Goal: Task Accomplishment & Management: Manage account settings

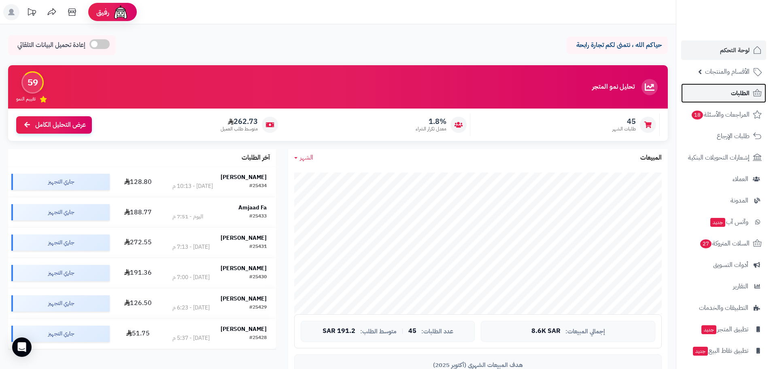
click at [729, 98] on link "الطلبات" at bounding box center [723, 92] width 85 height 19
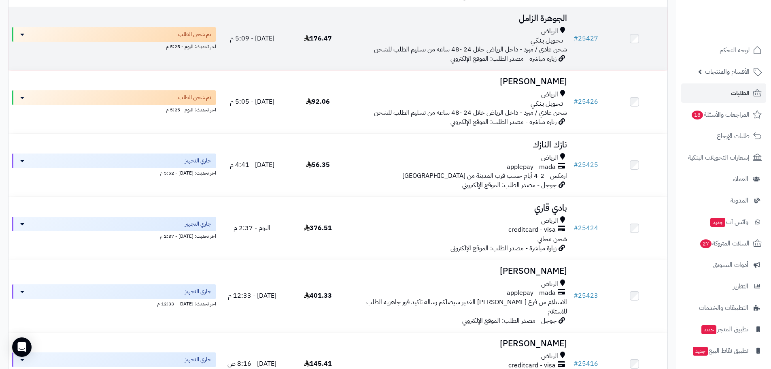
scroll to position [526, 0]
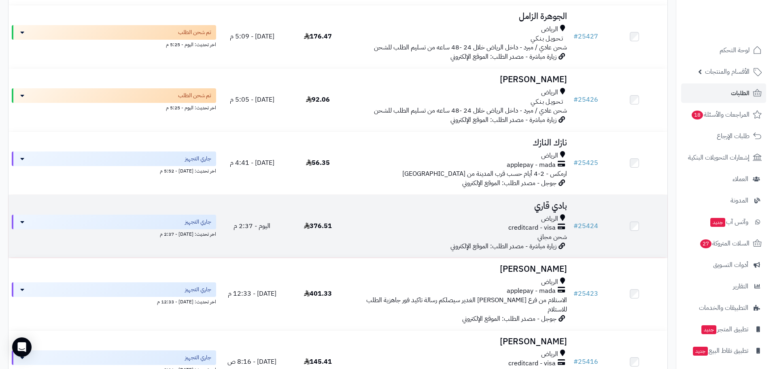
click at [550, 201] on h3 "بادي قاري" at bounding box center [460, 205] width 213 height 9
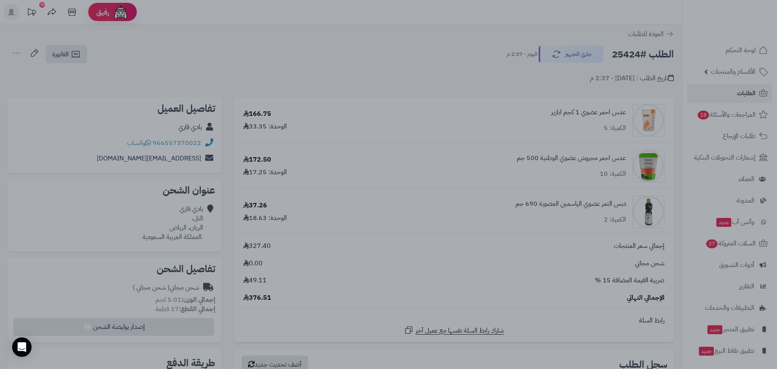
click at [412, 65] on div at bounding box center [388, 184] width 777 height 369
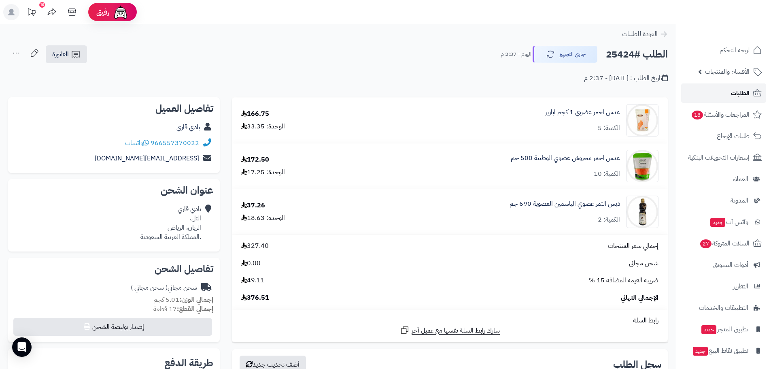
click at [730, 94] on link "الطلبات" at bounding box center [723, 92] width 85 height 19
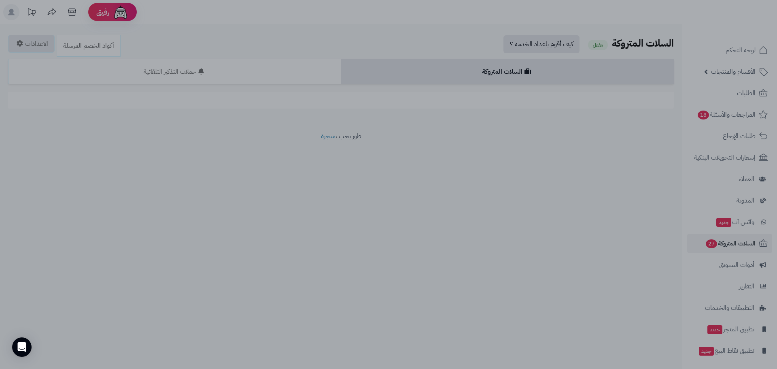
click at [591, 183] on div at bounding box center [388, 184] width 777 height 369
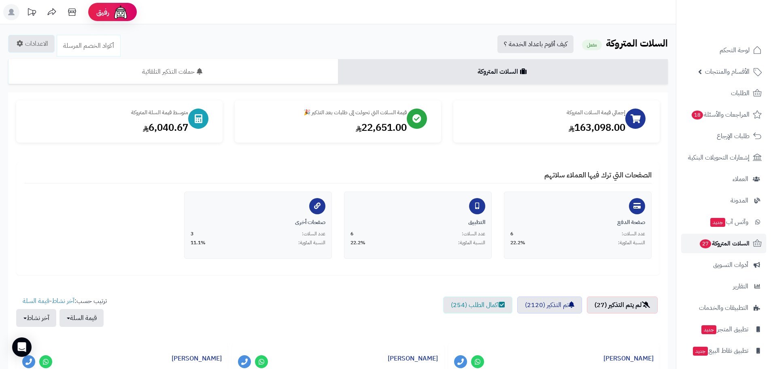
click at [716, 242] on span "السلات المتروكة 27" at bounding box center [724, 243] width 51 height 11
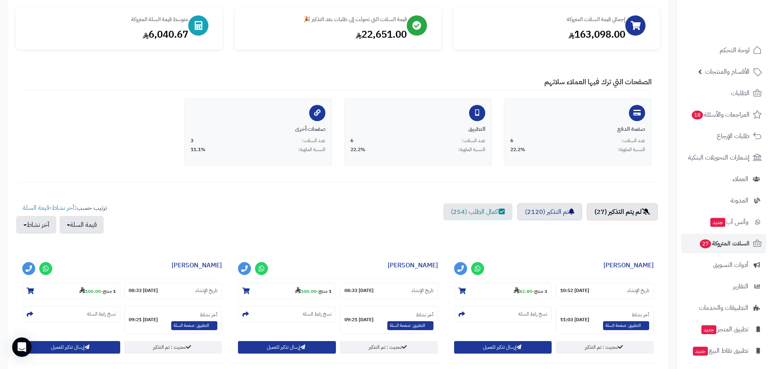
scroll to position [121, 0]
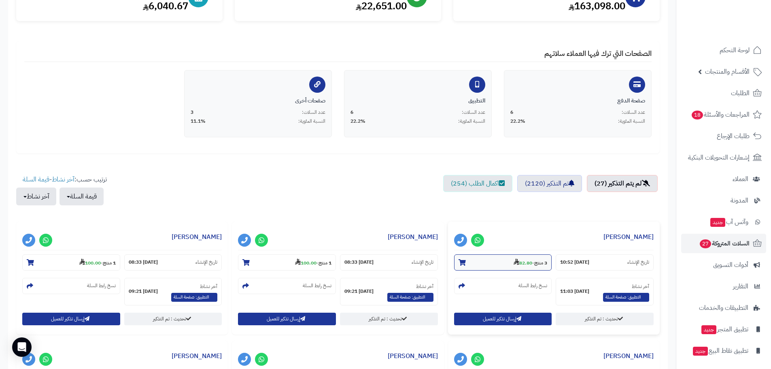
click at [464, 261] on icon at bounding box center [462, 262] width 7 height 6
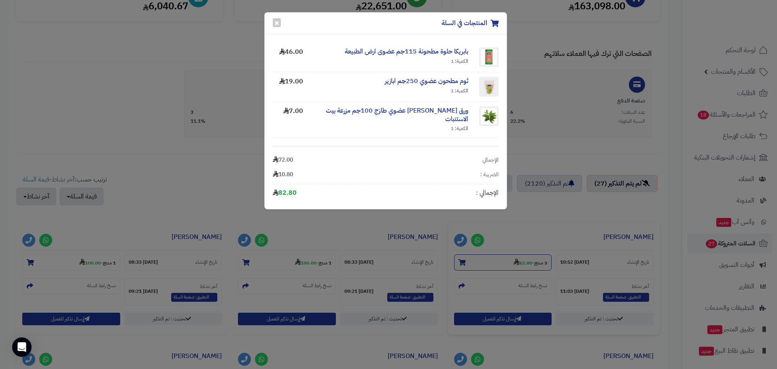
click at [464, 261] on div "المنتجات في السلة × بابريكا حلوة مطحونة 115جم عضوى ارض الطبيعة الكمية: 1 46.00 …" at bounding box center [388, 184] width 777 height 369
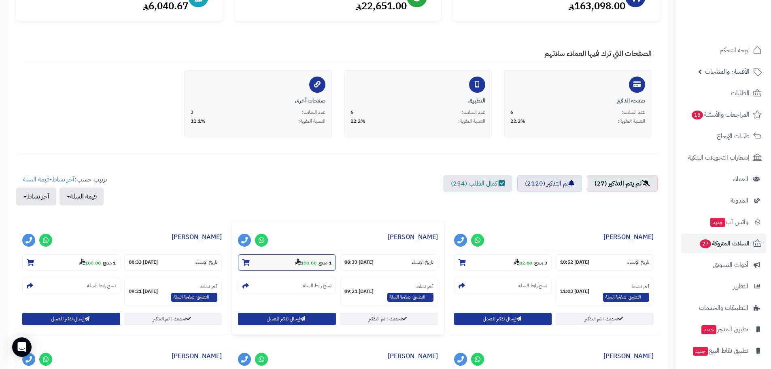
click at [248, 261] on icon at bounding box center [245, 262] width 7 height 6
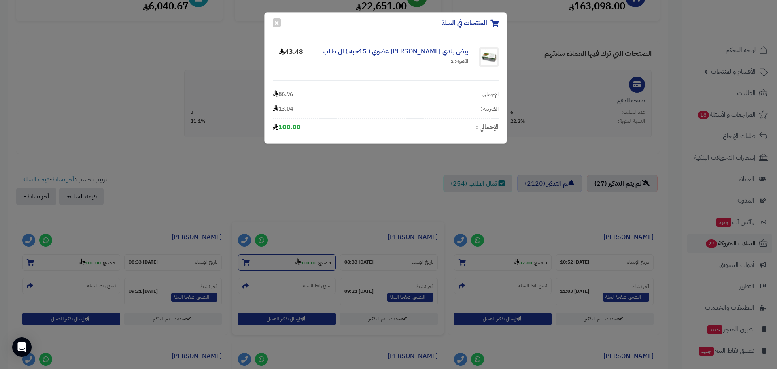
click at [248, 262] on div "المنتجات في السلة × بيض بلدي مرعى حر عضوي ( 15حبة ) ال طالب الكمية: 2 43.48 الإ…" at bounding box center [388, 184] width 777 height 369
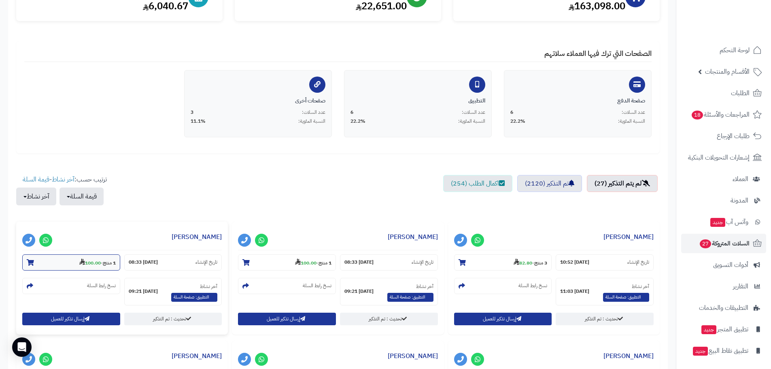
click at [30, 261] on icon at bounding box center [30, 262] width 7 height 6
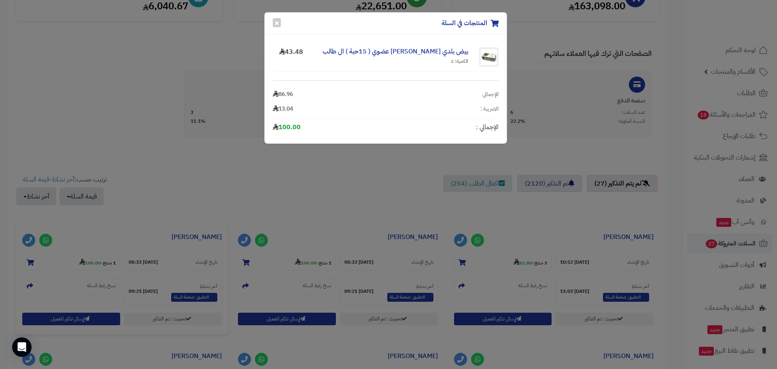
click at [328, 185] on div "المنتجات في السلة × بيض بلدي مرعى حر عضوي ( 15حبة ) ال طالب الكمية: 2 43.48 الإ…" at bounding box center [388, 184] width 777 height 369
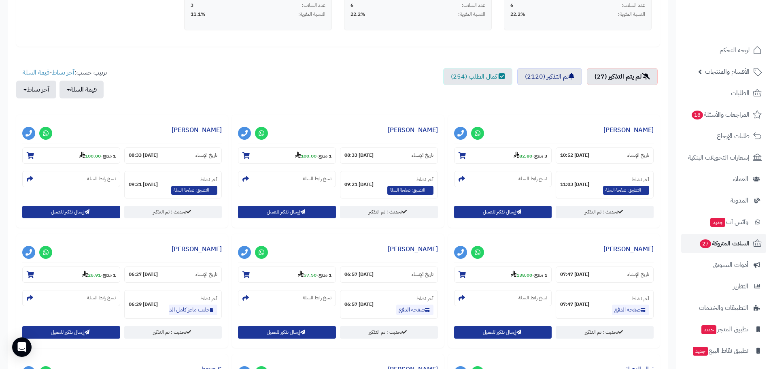
scroll to position [243, 0]
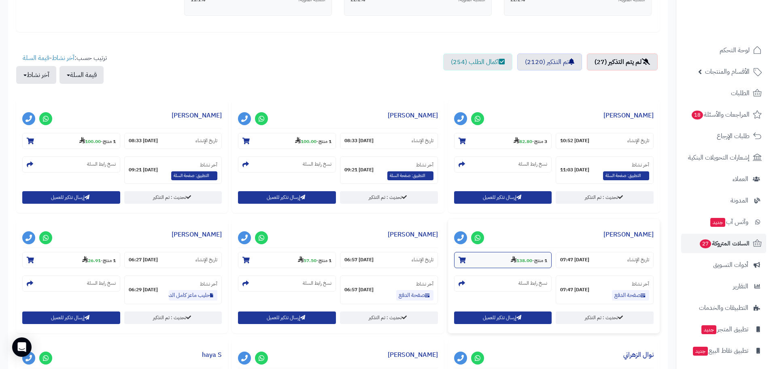
click at [459, 261] on icon at bounding box center [462, 260] width 7 height 6
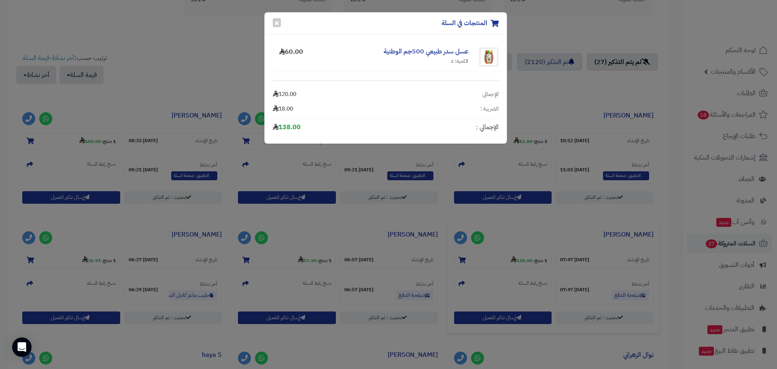
click at [459, 263] on div "المنتجات في السلة × عسل سدر طبيعي 500جم الوطنية الكمية: 2 60.00 الإجمالي 120.00…" at bounding box center [388, 184] width 777 height 369
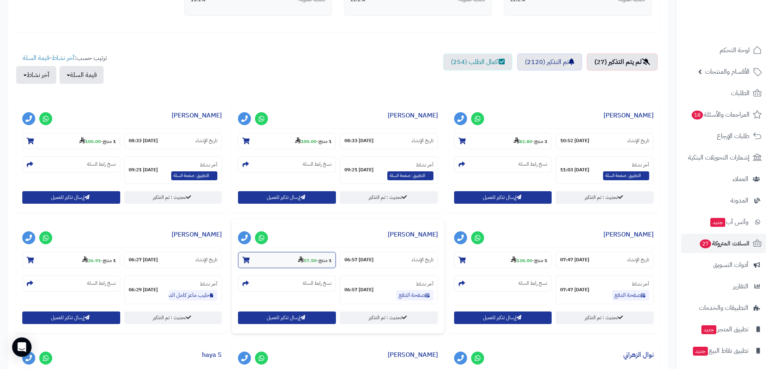
click at [246, 258] on icon at bounding box center [245, 260] width 7 height 6
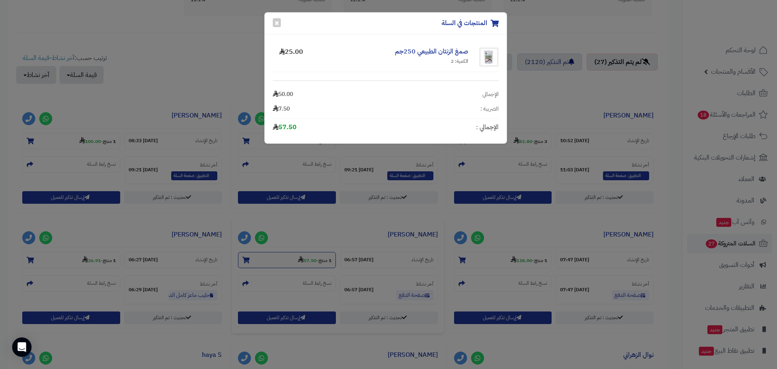
click at [246, 258] on div "المنتجات في السلة × صمغ الزنتان الطبيعي 250جم الكمية: 2 25.00 الإجمالي 50.00 ال…" at bounding box center [388, 184] width 777 height 369
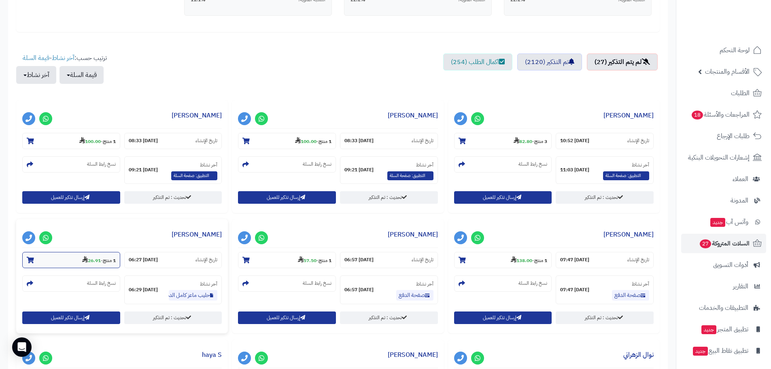
click at [30, 258] on icon at bounding box center [30, 260] width 7 height 6
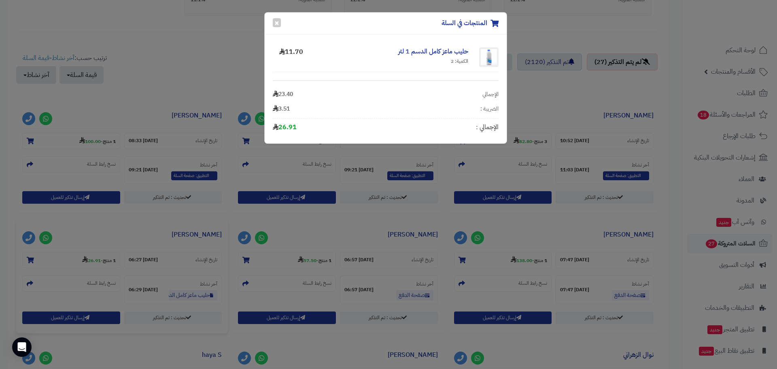
click at [234, 214] on div "المنتجات في السلة × حليب ماعز كامل الدسم 1 لتر الكمية: 2 11.70 الإجمالي 23.40 ا…" at bounding box center [388, 184] width 777 height 369
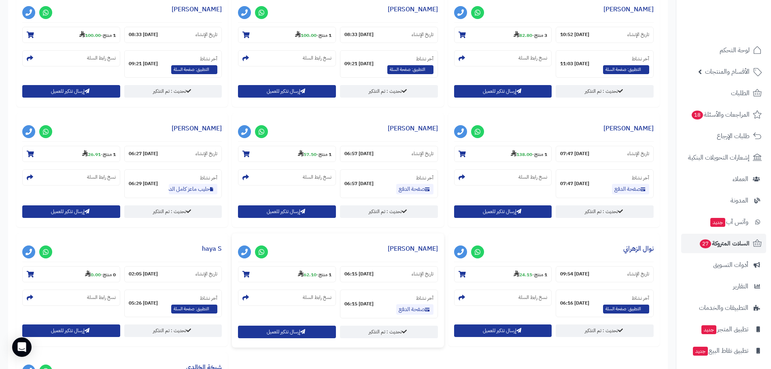
scroll to position [324, 0]
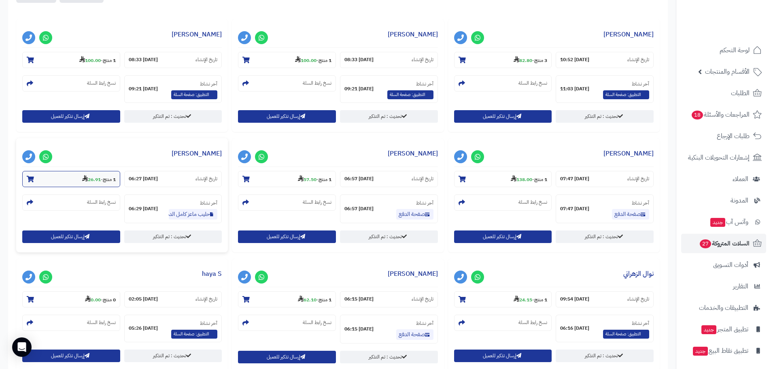
click at [32, 181] on icon at bounding box center [30, 179] width 7 height 6
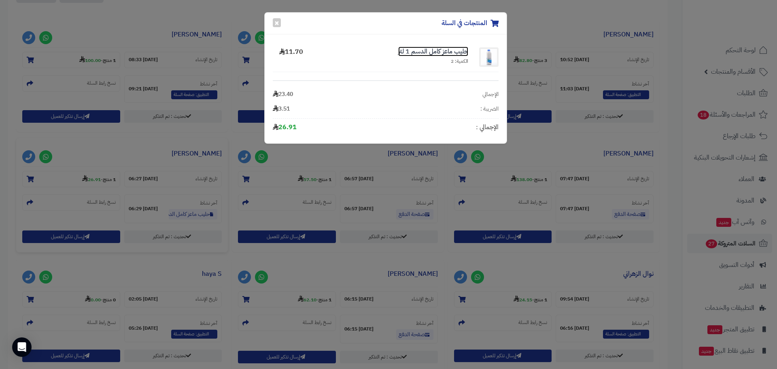
click at [424, 51] on link "حليب ماعز كامل الدسم 1 لتر" at bounding box center [433, 52] width 70 height 10
click at [737, 70] on div "المنتجات في السلة × حليب ماعز كامل الدسم 1 لتر الكمية: 2 11.70 الإجمالي 23.40 ا…" at bounding box center [388, 184] width 777 height 369
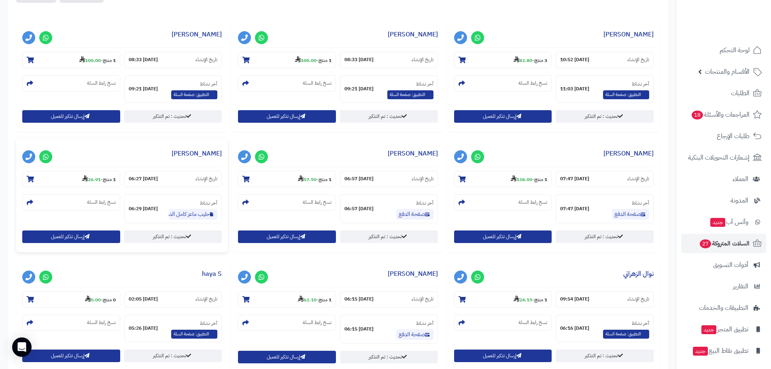
click at [737, 70] on span "الأقسام والمنتجات" at bounding box center [727, 71] width 45 height 11
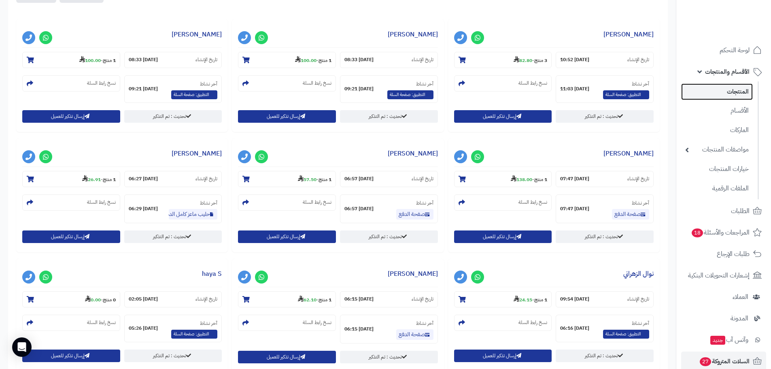
click at [736, 92] on link "المنتجات" at bounding box center [717, 91] width 72 height 17
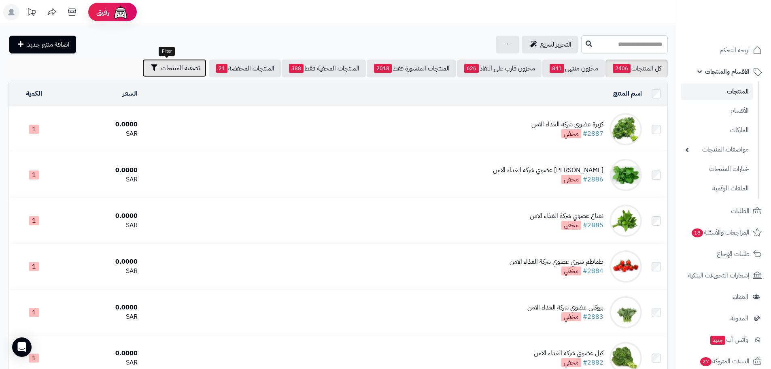
click at [151, 68] on icon "button" at bounding box center [154, 67] width 6 height 6
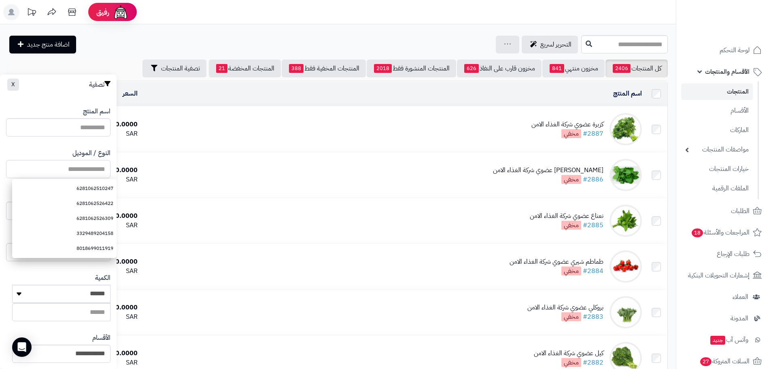
paste input "**********"
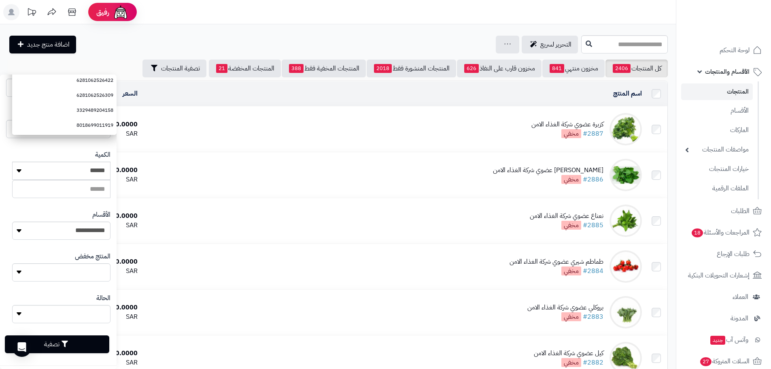
scroll to position [126, 0]
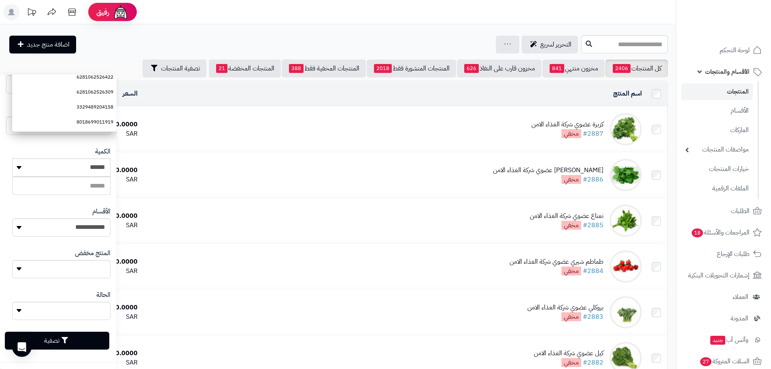
type input "**********"
click at [96, 338] on button "تصفية" at bounding box center [57, 341] width 104 height 18
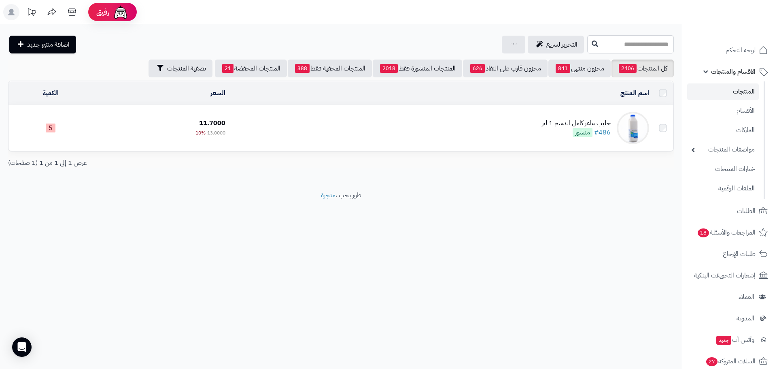
click at [562, 121] on div "حليب ماعز كامل الدسم 1 لتر" at bounding box center [576, 123] width 69 height 9
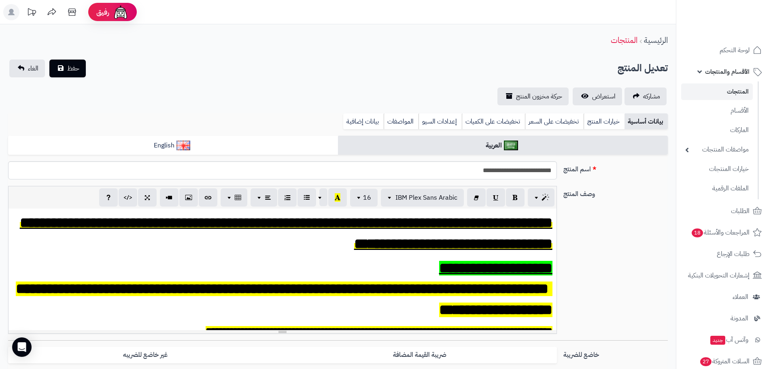
scroll to position [202, 0]
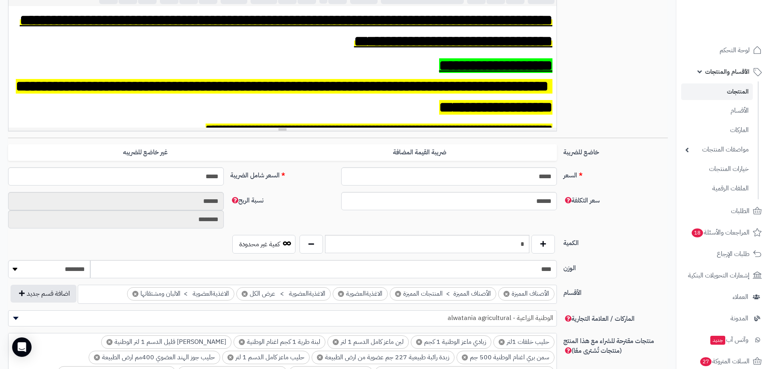
click at [527, 252] on div "الكمية * كمية غير محدودة" at bounding box center [338, 247] width 666 height 25
click at [524, 243] on input "*" at bounding box center [427, 244] width 204 height 18
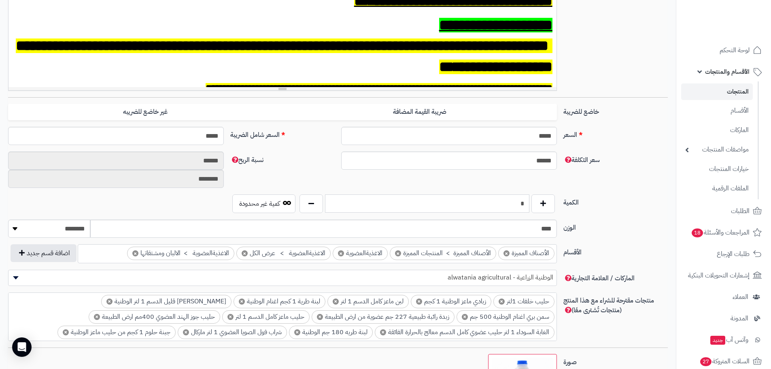
scroll to position [0, 0]
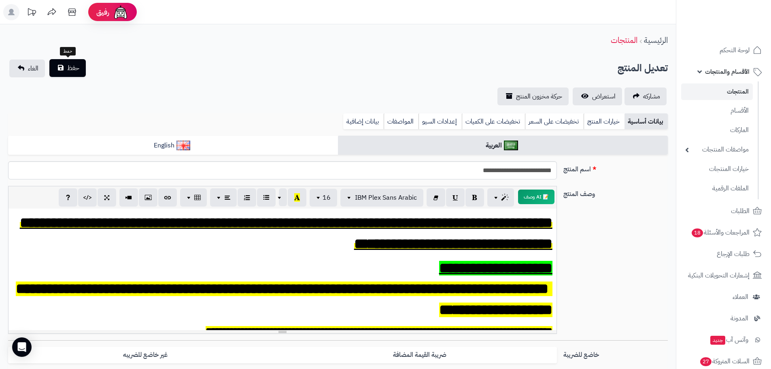
type input "*"
click at [71, 63] on span "حفظ" at bounding box center [73, 68] width 12 height 10
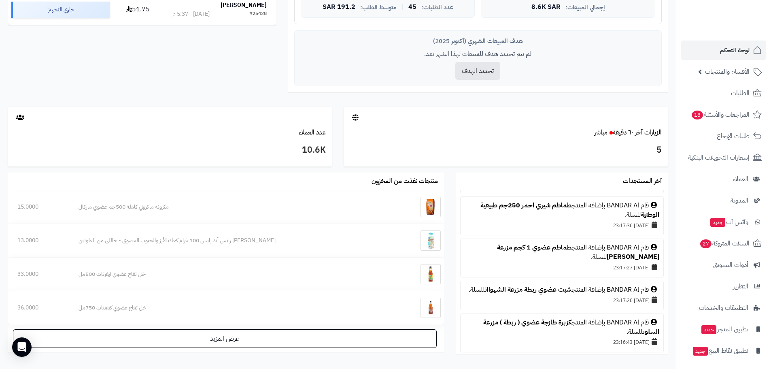
scroll to position [81, 0]
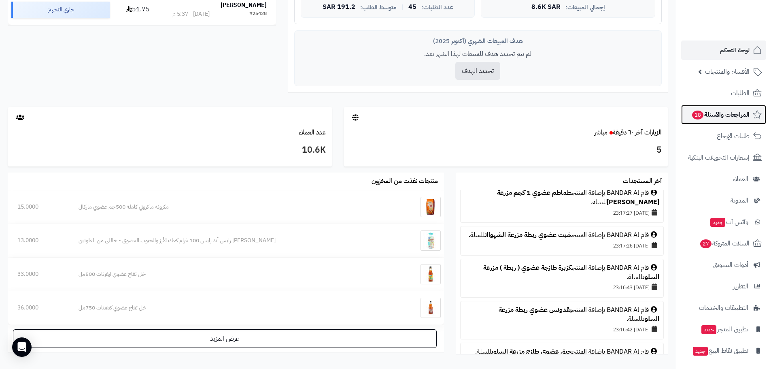
click at [717, 116] on span "المراجعات والأسئلة 18" at bounding box center [720, 114] width 58 height 11
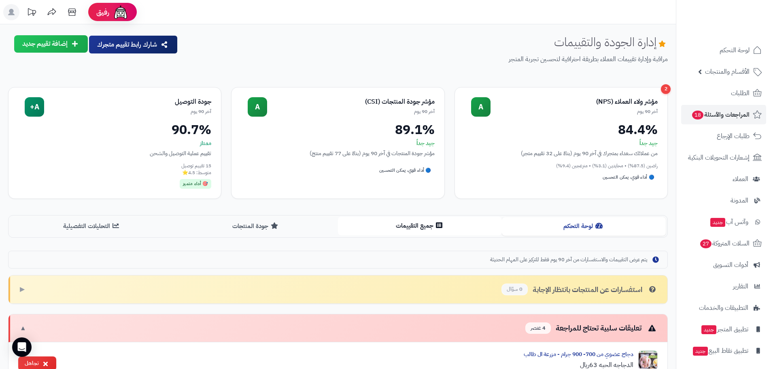
click at [416, 222] on button "جميع التقييمات" at bounding box center [420, 226] width 164 height 18
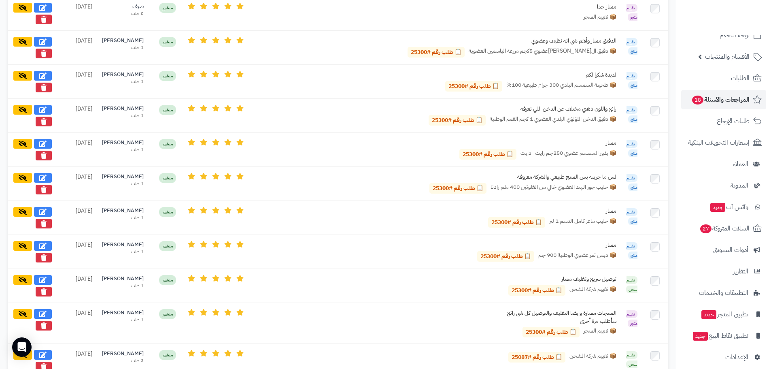
scroll to position [23, 0]
